Goal: Information Seeking & Learning: Learn about a topic

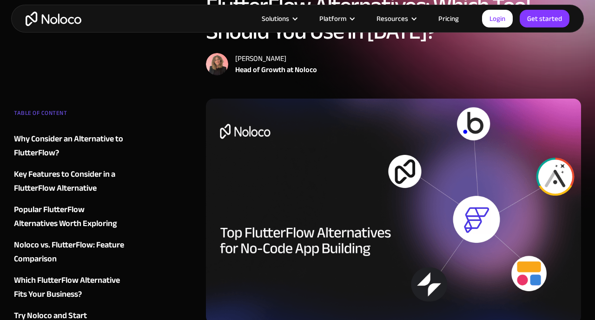
scroll to position [103, 0]
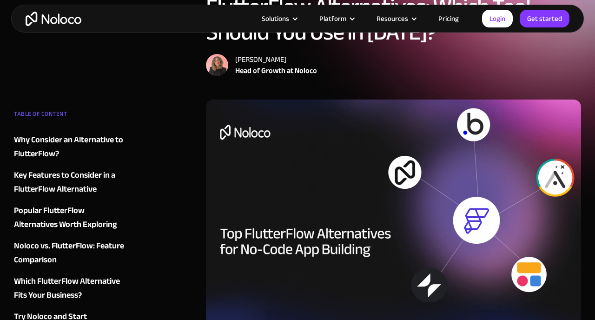
click at [243, 129] on img at bounding box center [393, 211] width 375 height 225
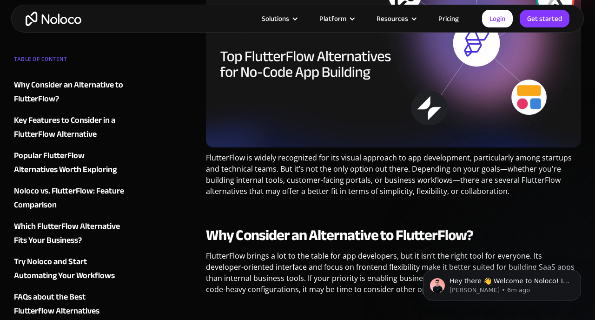
scroll to position [0, 0]
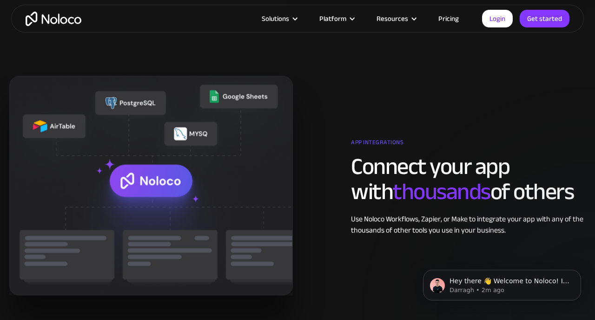
scroll to position [1474, 0]
